Goal: Find specific page/section: Find specific page/section

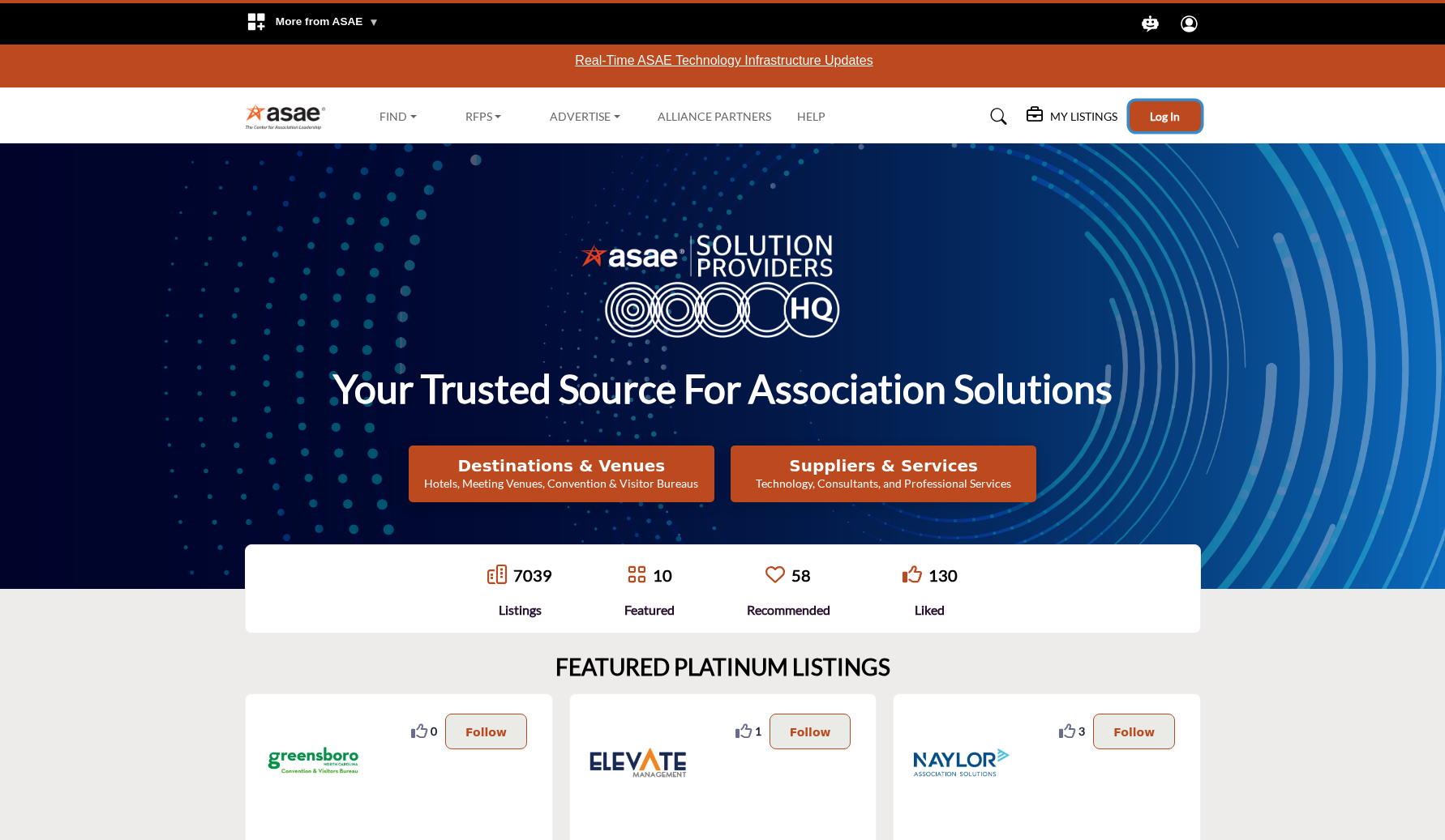
click at [1159, 123] on button "Log In" at bounding box center [1165, 117] width 71 height 30
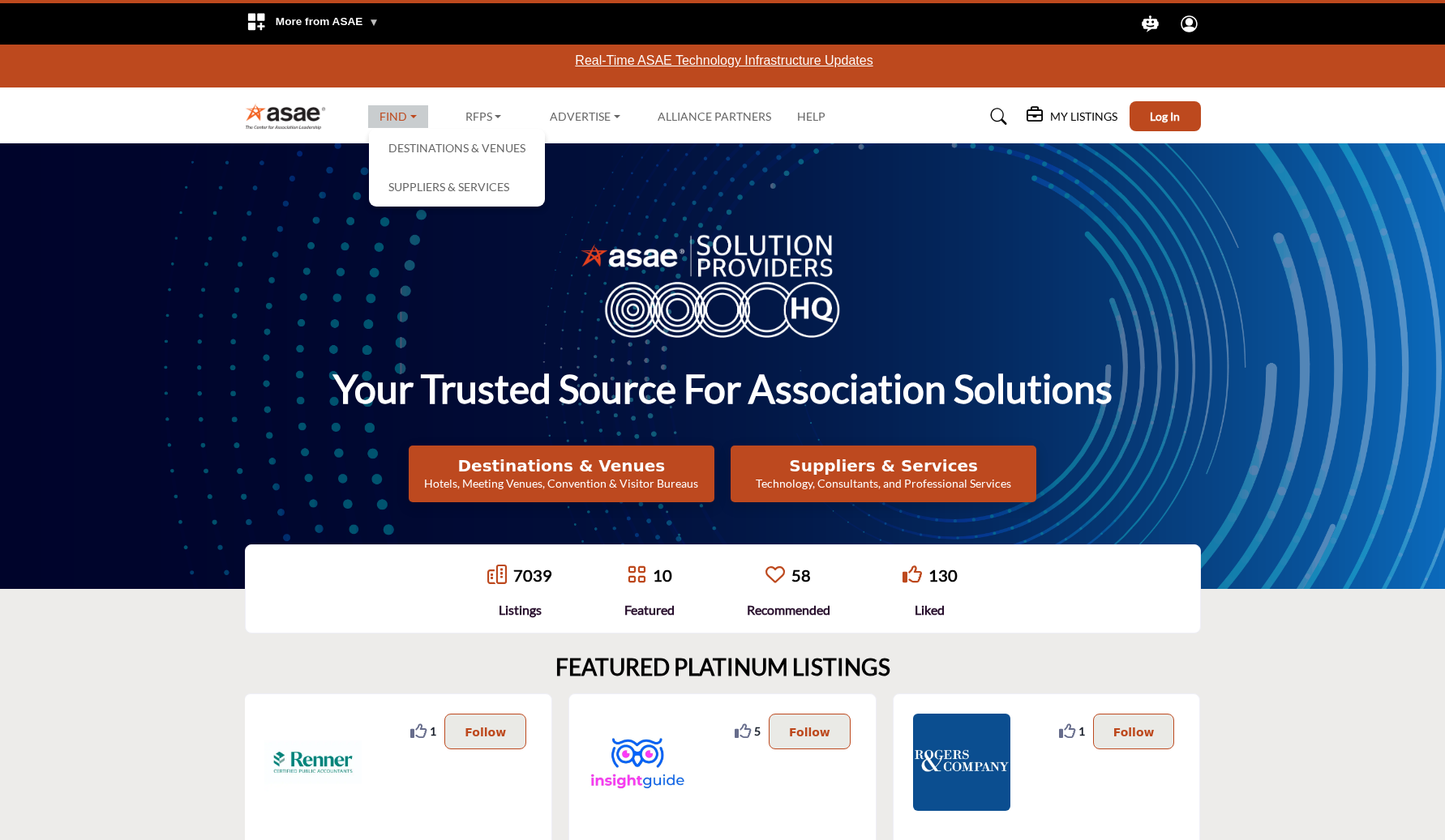
click at [397, 121] on link "Find" at bounding box center [397, 116] width 60 height 22
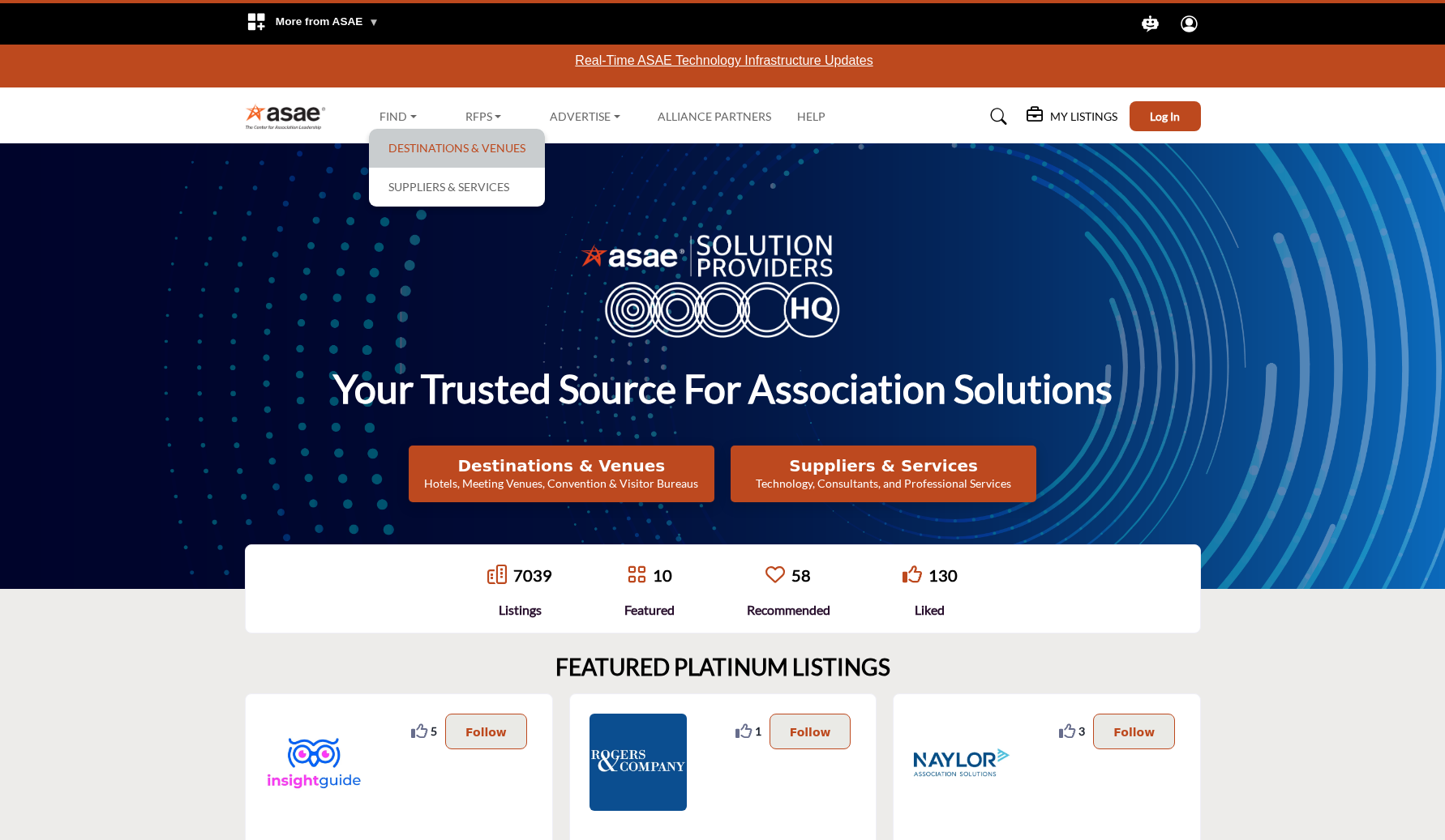
click at [407, 152] on link "Destinations & Venues" at bounding box center [456, 148] width 159 height 22
